Goal: Task Accomplishment & Management: Use online tool/utility

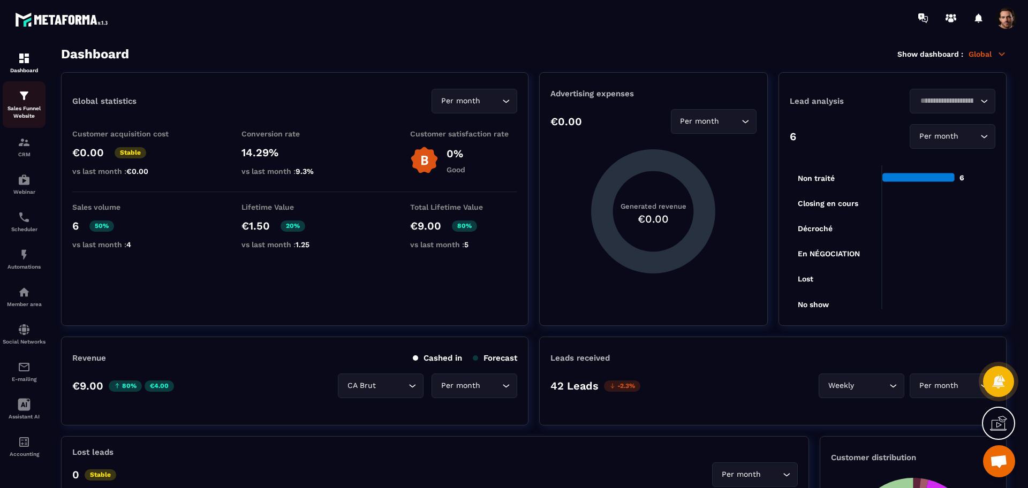
click at [23, 101] on img at bounding box center [24, 95] width 13 height 13
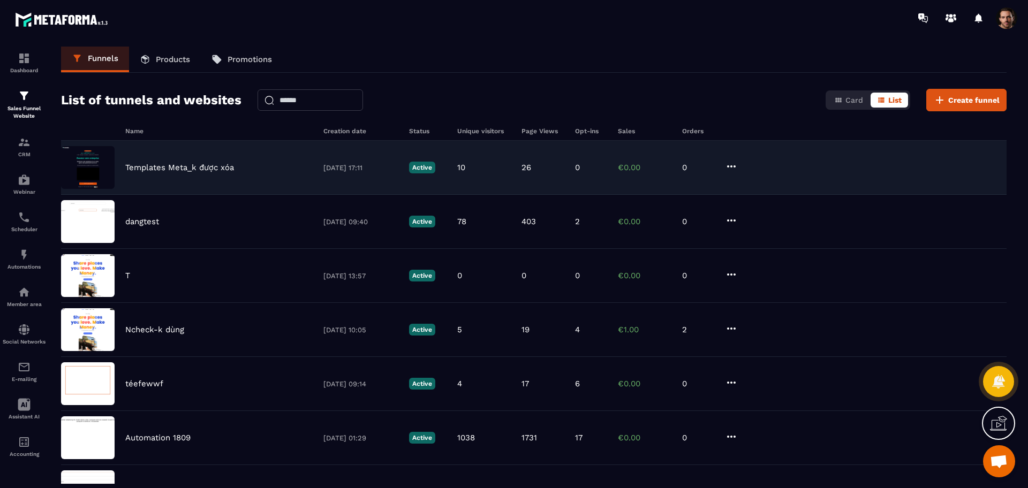
click at [635, 164] on p "€0.00" at bounding box center [645, 168] width 54 height 10
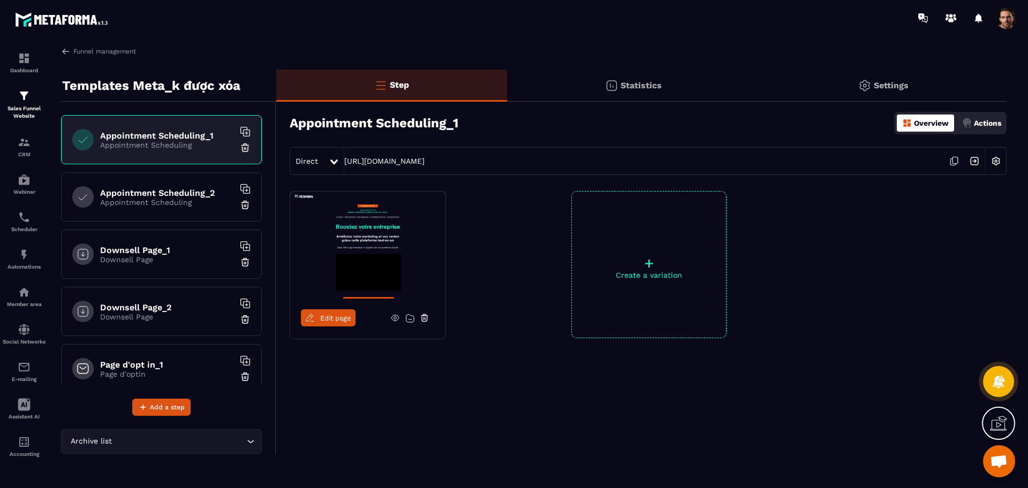
click at [159, 207] on div "Appointment Scheduling_2 Appointment Scheduling" at bounding box center [161, 196] width 201 height 49
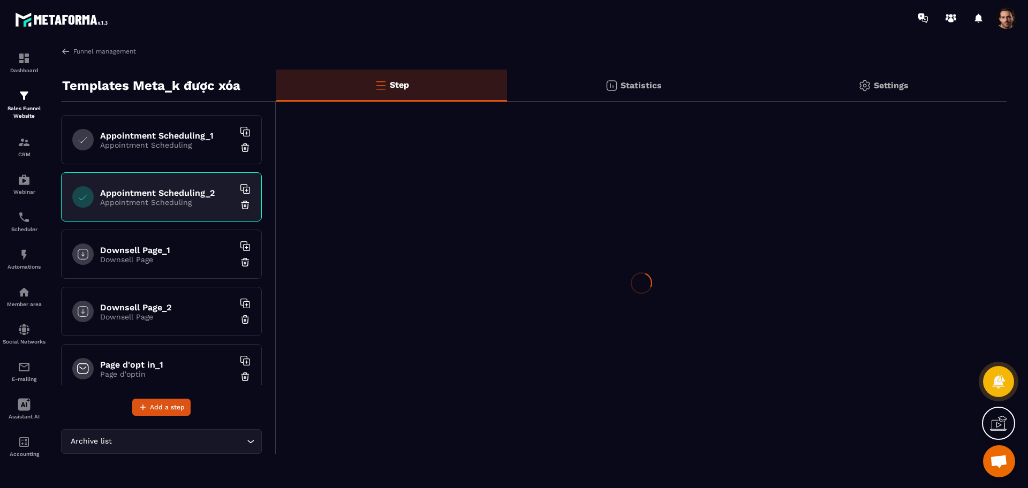
click at [176, 258] on p "Downsell Page" at bounding box center [167, 259] width 134 height 9
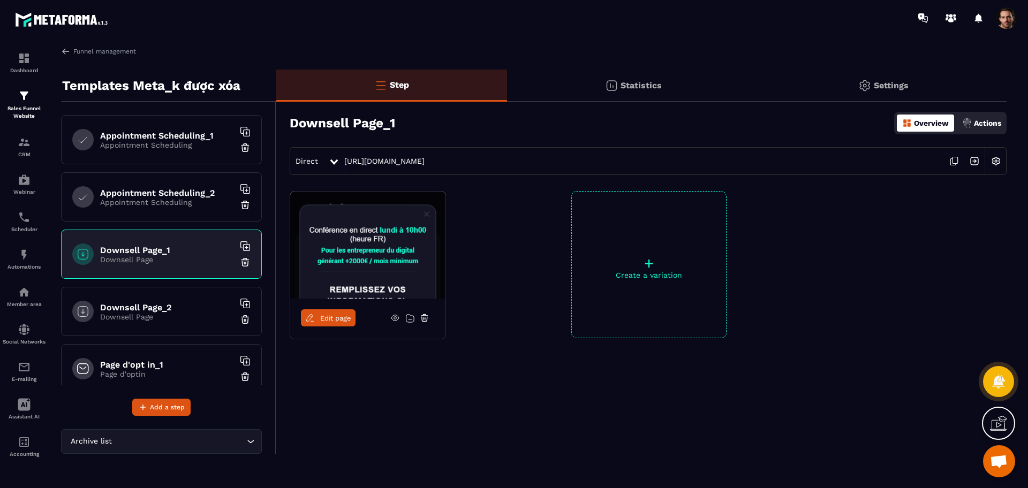
scroll to position [16, 0]
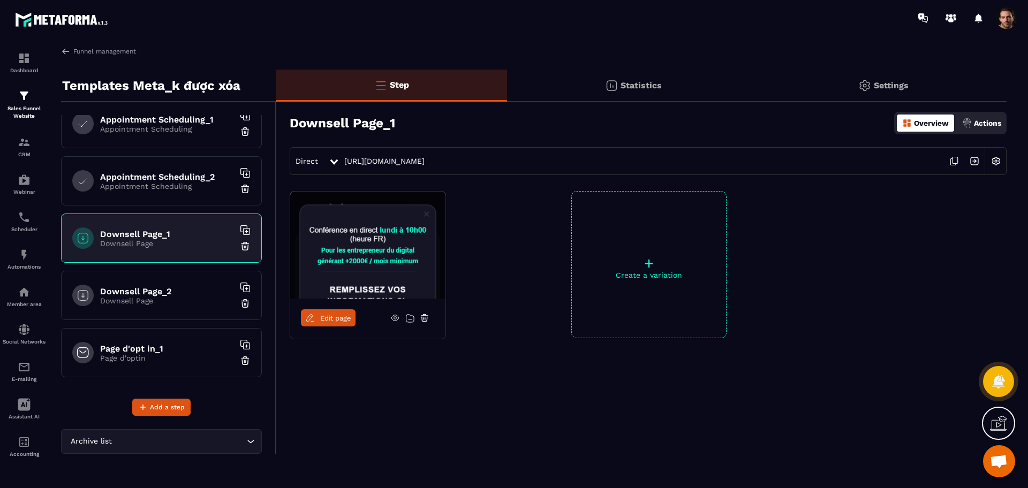
click at [178, 308] on div "Downsell Page_2 Downsell Page" at bounding box center [161, 295] width 201 height 49
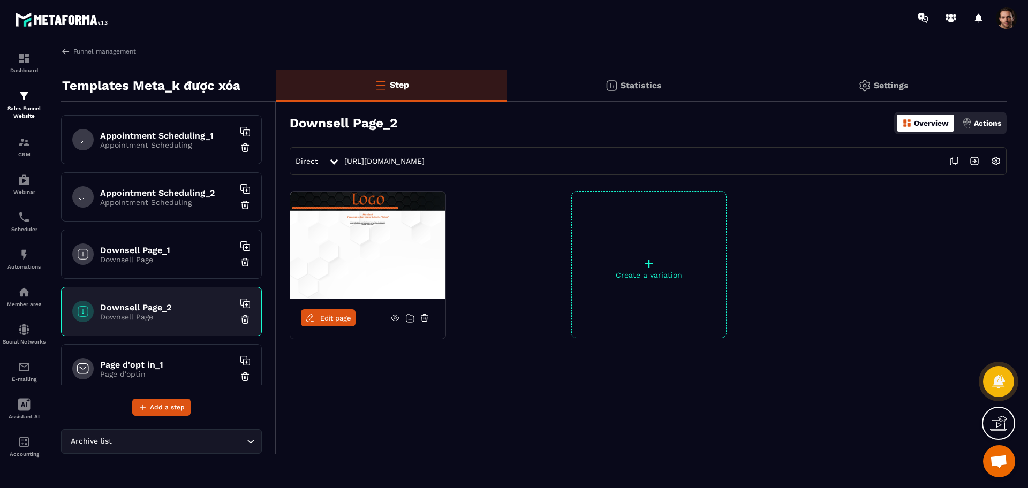
click at [174, 133] on h6 "Appointment Scheduling_1" at bounding box center [167, 136] width 134 height 10
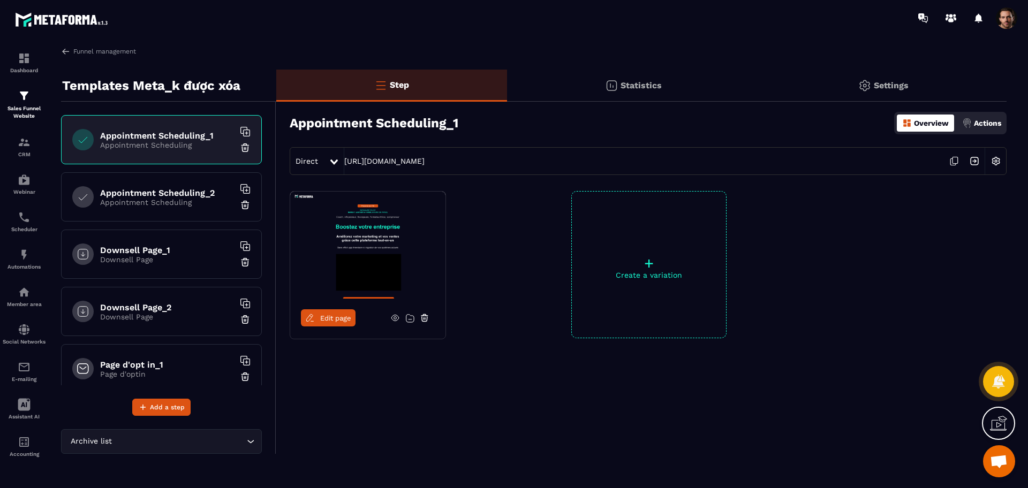
click at [325, 320] on span "Edit page" at bounding box center [335, 318] width 31 height 8
